Goal: Find contact information: Find contact information

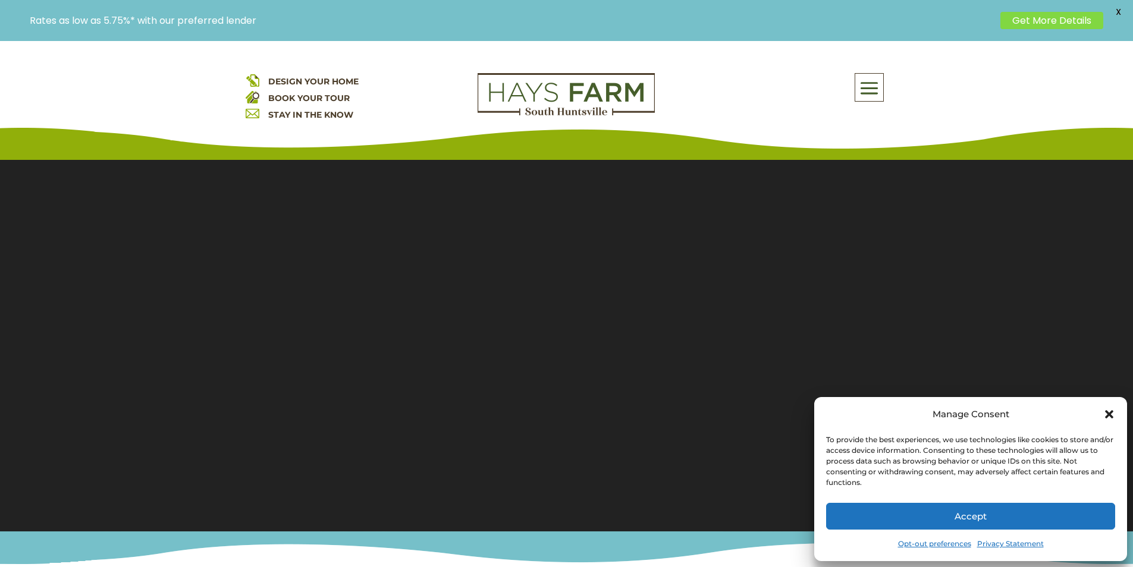
click at [895, 511] on button "Accept" at bounding box center [970, 516] width 289 height 27
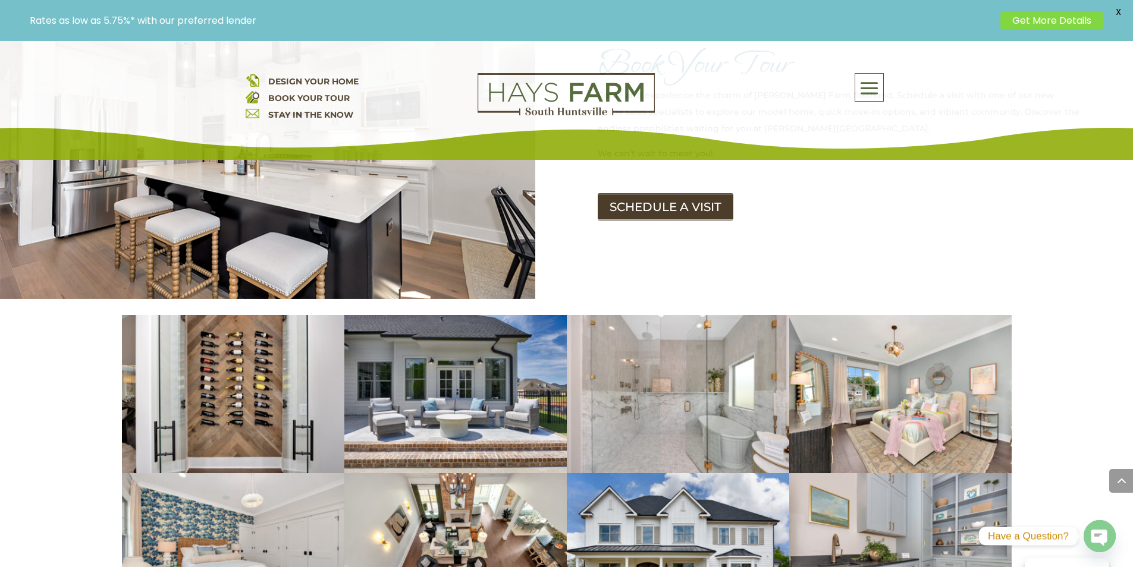
scroll to position [1606, 0]
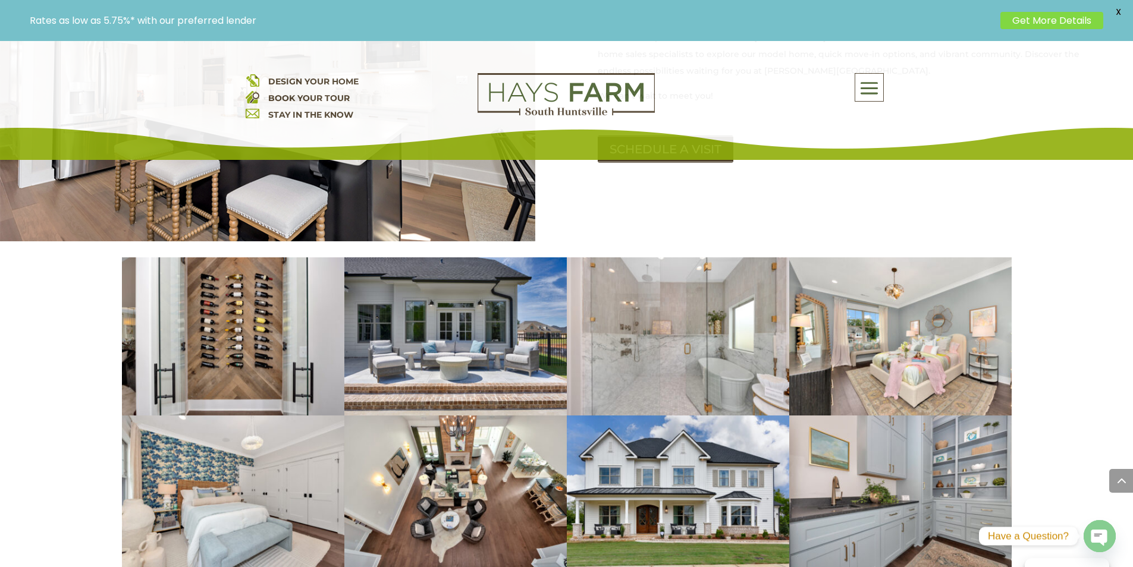
click at [693, 100] on div "About Us Quick Move-in Homes Amenities Galleries Shops, Restaurants, & Retail M…" at bounding box center [780, 87] width 214 height 29
click at [631, 104] on img at bounding box center [566, 94] width 177 height 43
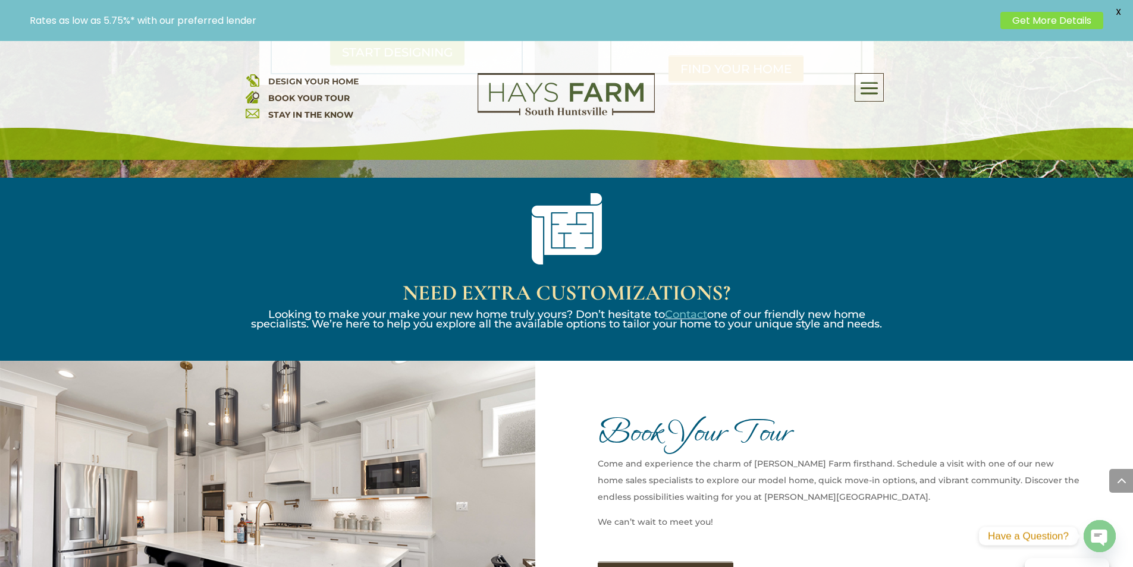
scroll to position [1189, 0]
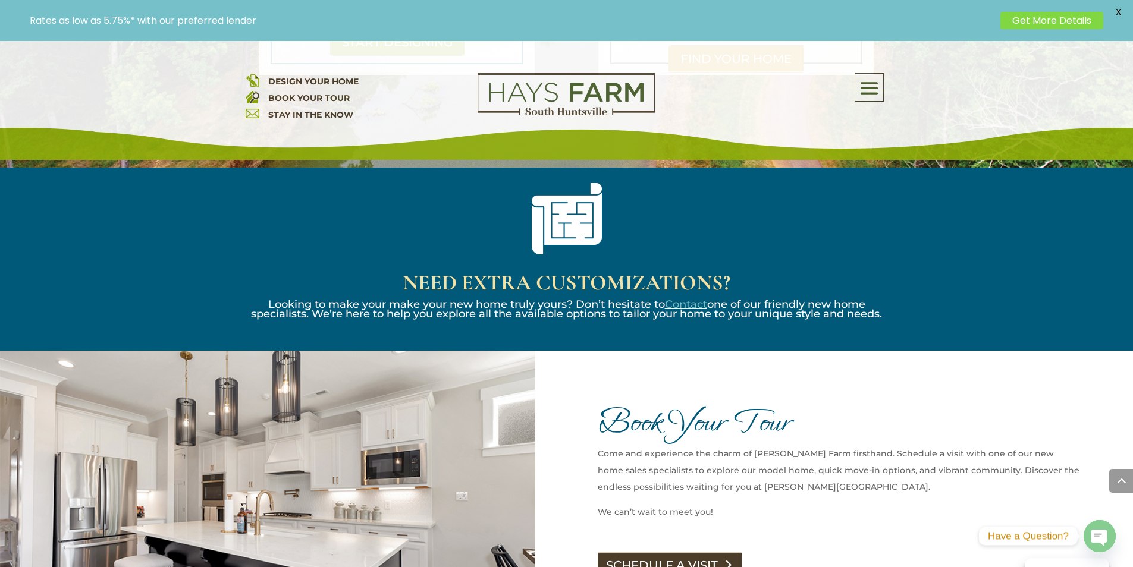
click at [651, 552] on link "SCHEDULE A VISIT" at bounding box center [670, 565] width 144 height 27
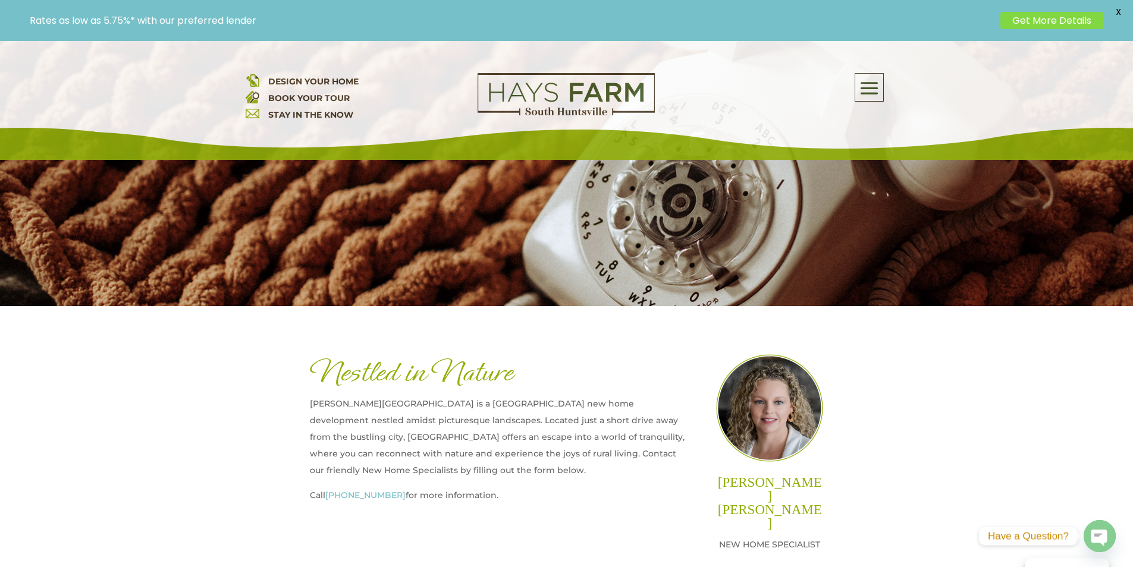
scroll to position [357, 0]
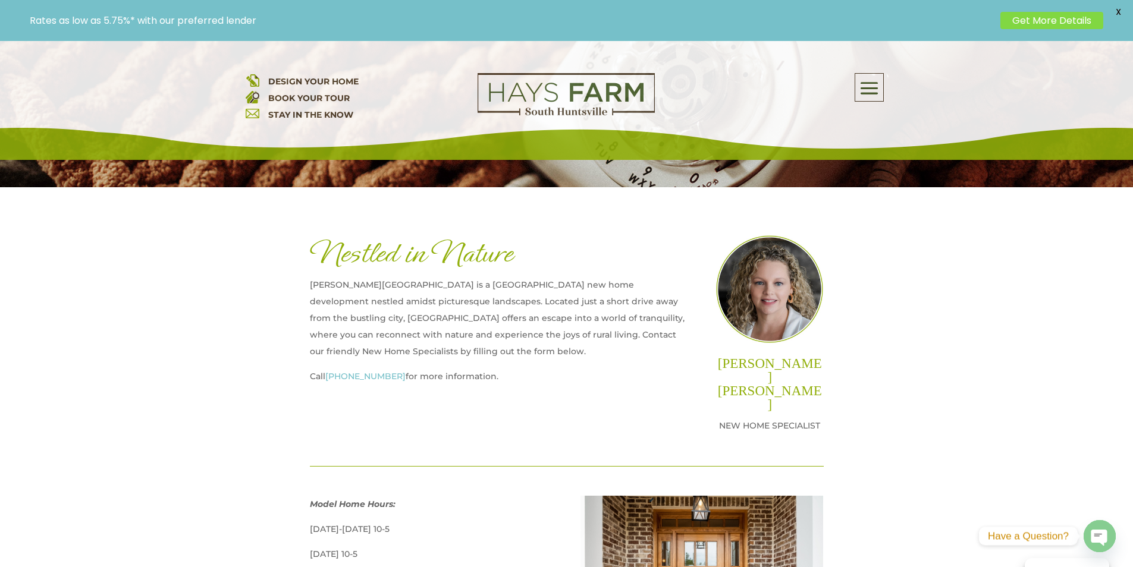
click at [346, 375] on link "[PHONE_NUMBER]" at bounding box center [365, 376] width 80 height 11
